Goal: Information Seeking & Learning: Learn about a topic

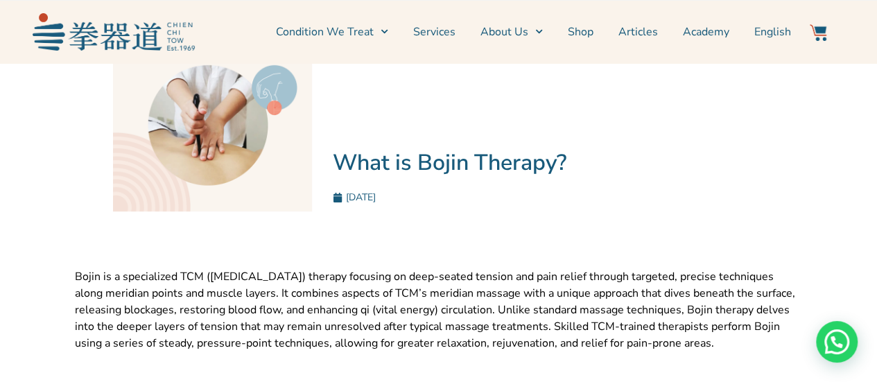
scroll to position [55, 0]
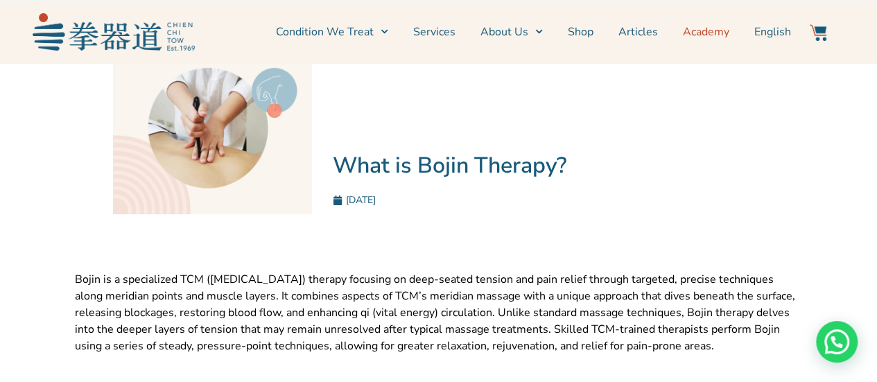
click at [711, 38] on link "Academy" at bounding box center [706, 32] width 46 height 35
click at [807, 232] on div "Bojin is a specialized TCM (Traditional Chinese Medicine) therapy focusing on d…" at bounding box center [439, 346] width 742 height 237
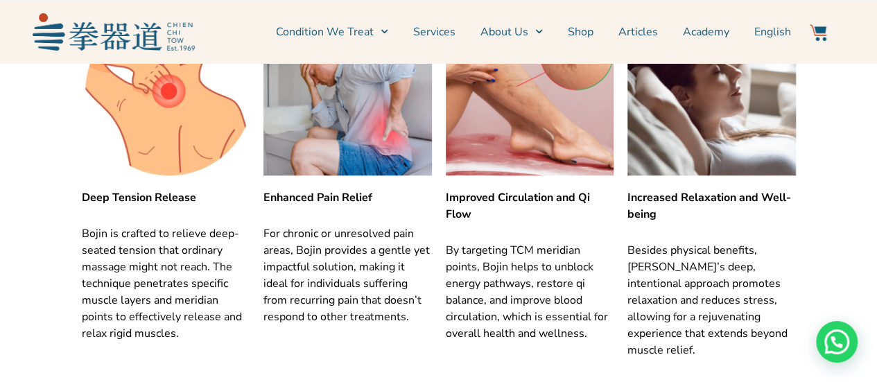
scroll to position [499, 0]
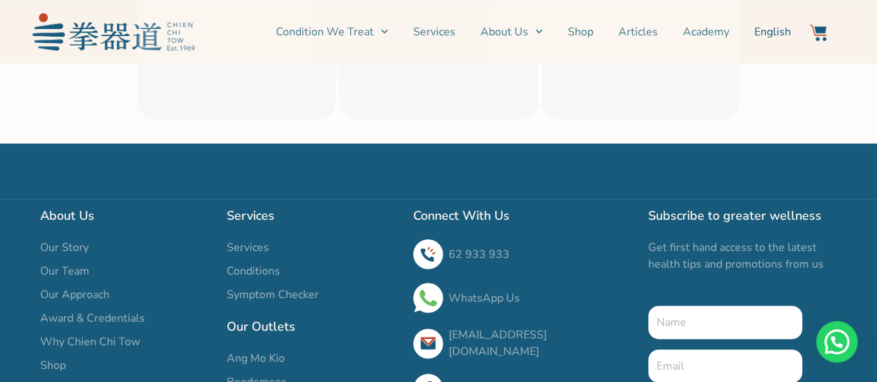
scroll to position [11026, 0]
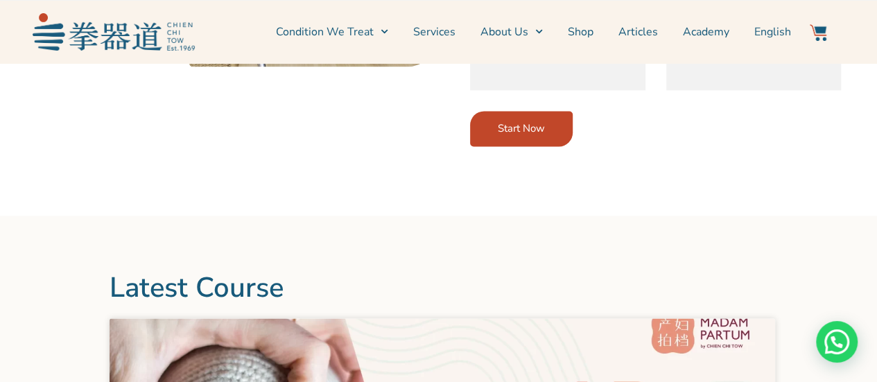
scroll to position [1337, 0]
